Goal: Task Accomplishment & Management: Manage account settings

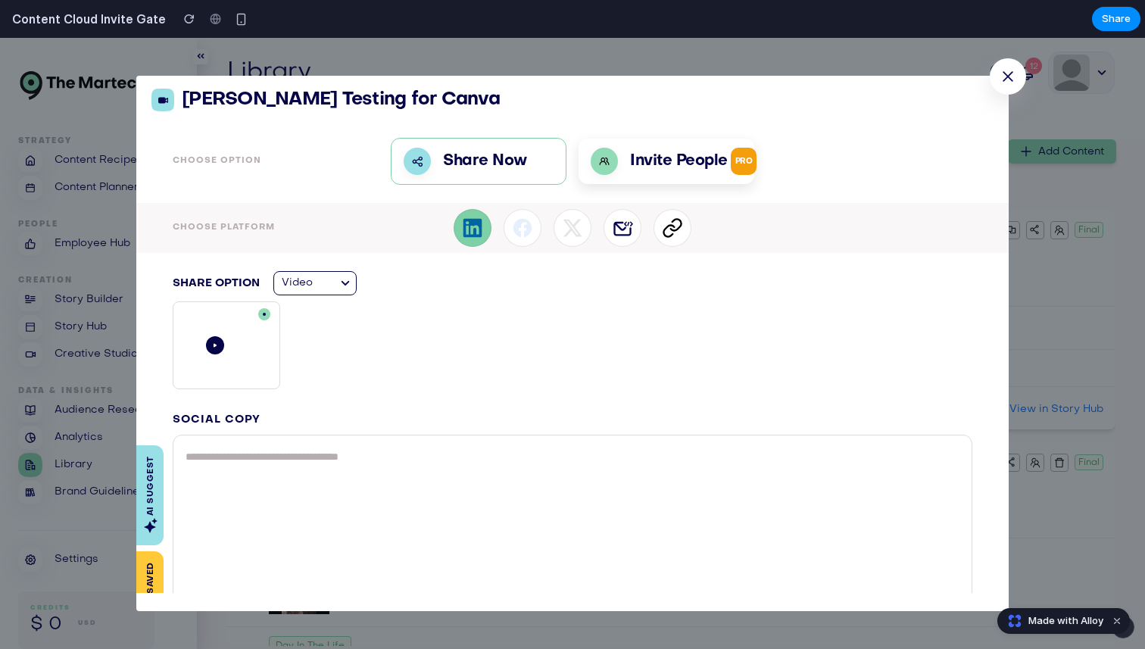
click at [744, 169] on span "PRO" at bounding box center [744, 161] width 27 height 27
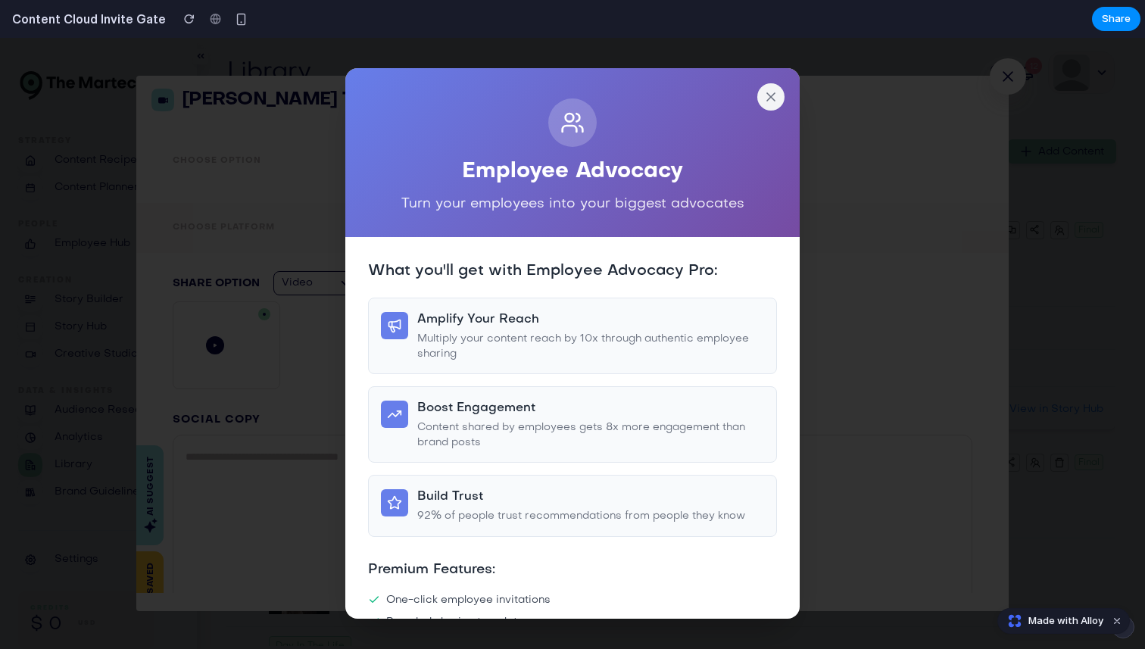
click at [767, 100] on icon at bounding box center [771, 97] width 8 height 8
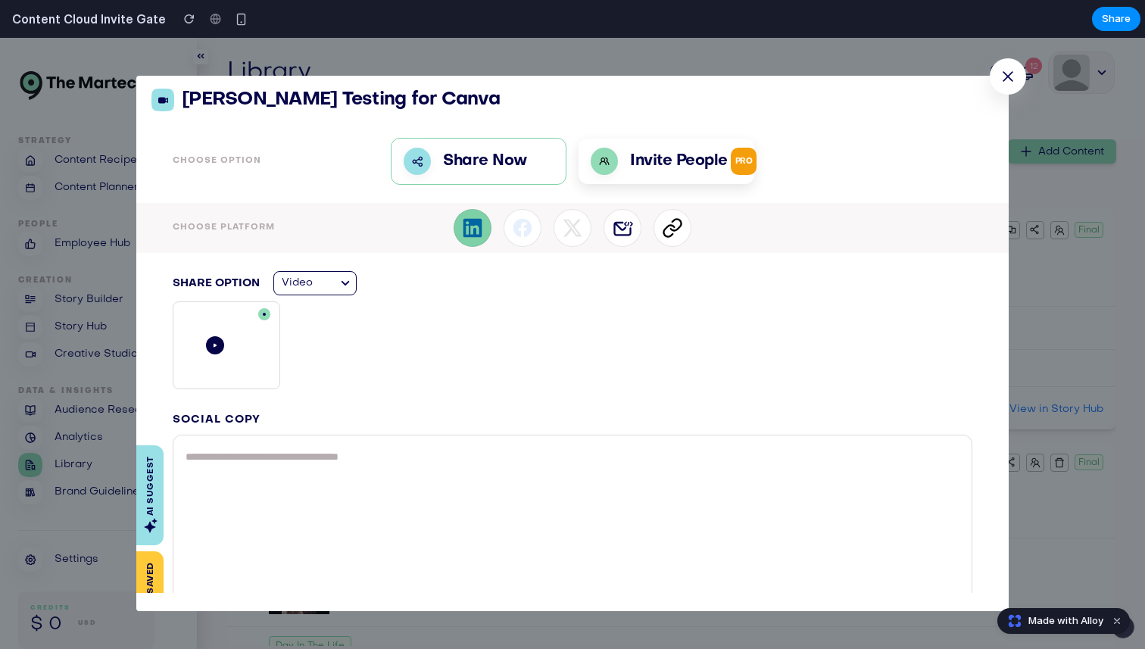
scroll to position [27, 0]
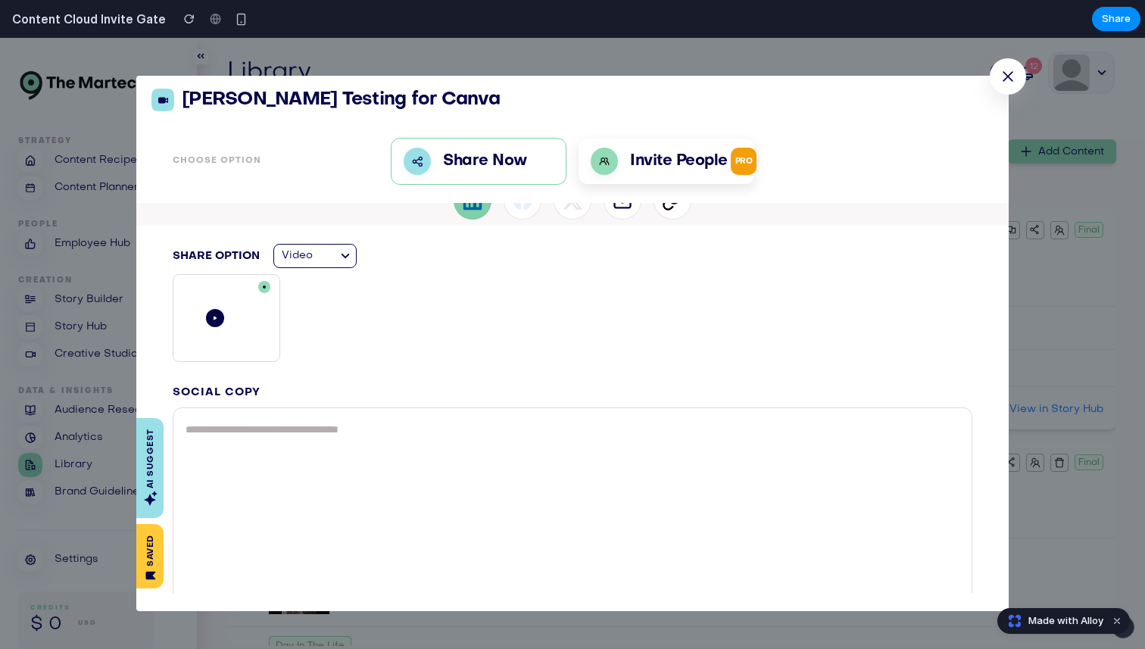
click at [211, 317] on div at bounding box center [215, 318] width 18 height 18
click at [227, 317] on div at bounding box center [215, 318] width 106 height 86
click at [345, 251] on div at bounding box center [345, 256] width 21 height 18
click at [345, 254] on icon at bounding box center [345, 256] width 9 height 6
click at [340, 267] on div at bounding box center [345, 256] width 21 height 23
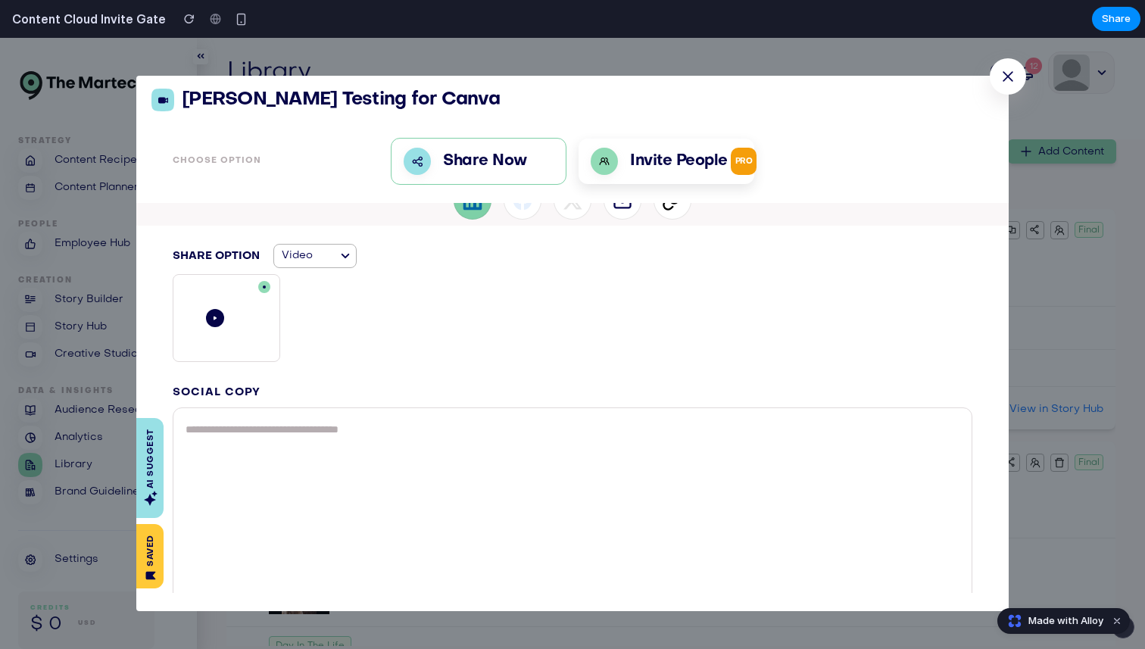
click at [340, 254] on div at bounding box center [345, 256] width 21 height 18
click at [220, 313] on div at bounding box center [215, 318] width 18 height 18
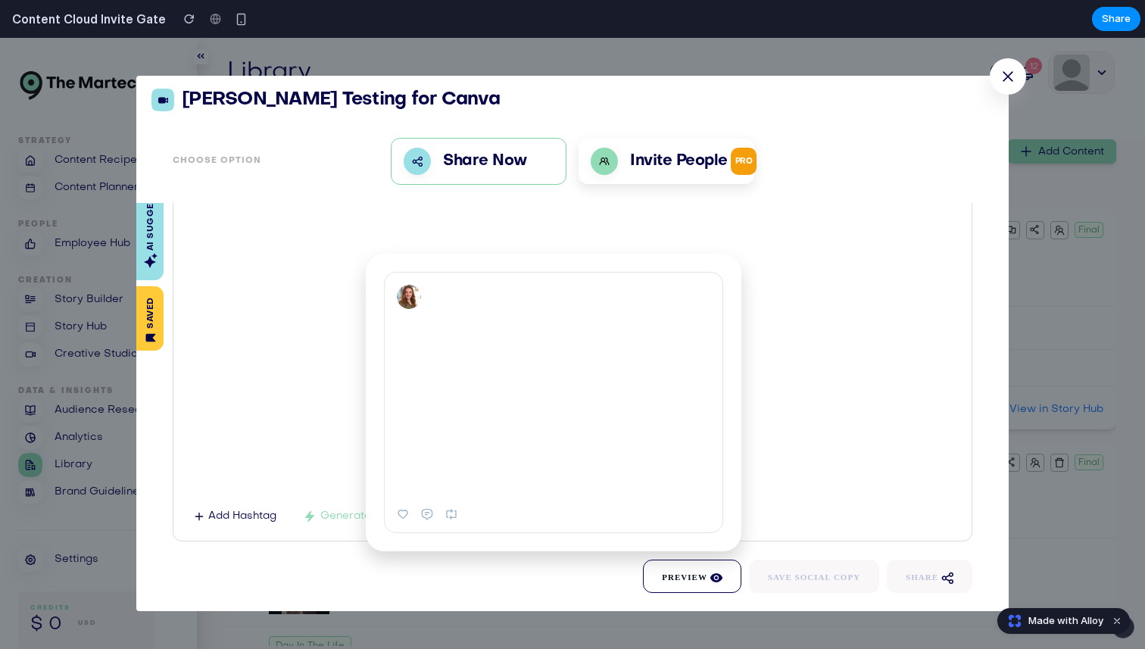
click at [581, 413] on div at bounding box center [554, 404] width 338 height 190
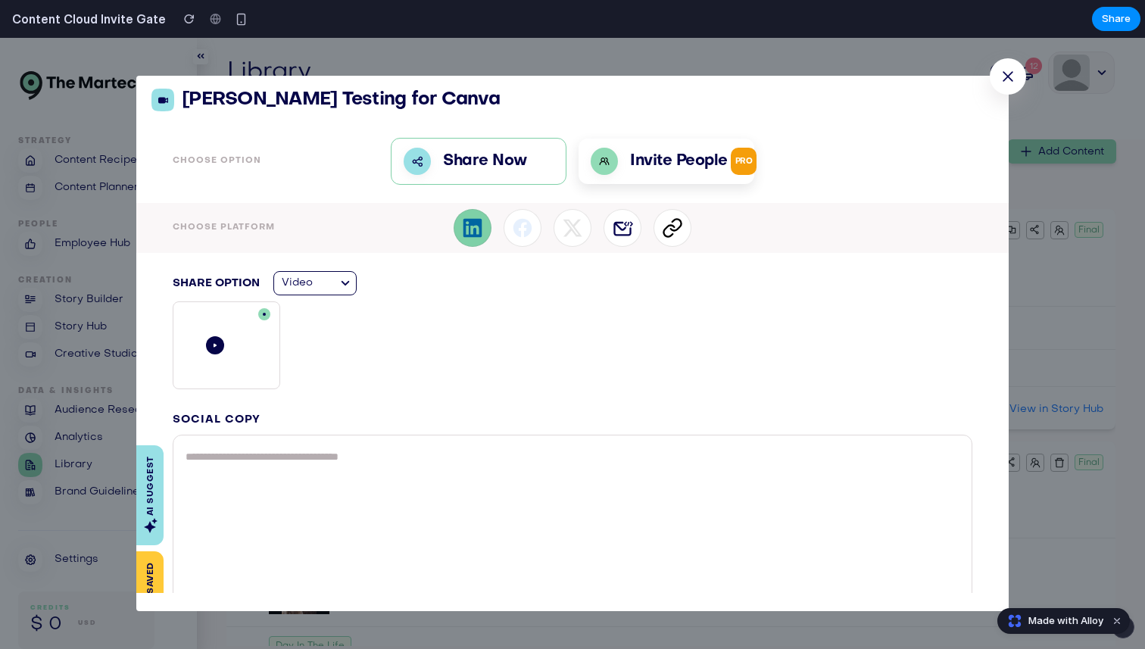
click at [661, 178] on div "Invite People PRO" at bounding box center [666, 161] width 176 height 45
